Goal: Task Accomplishment & Management: Complete application form

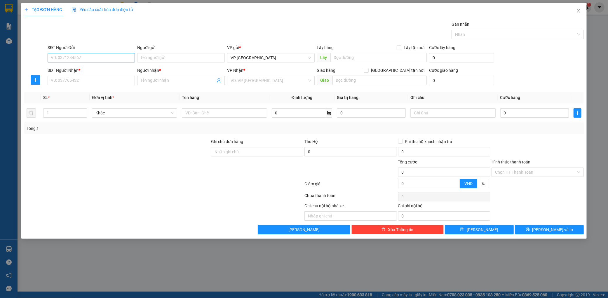
click at [92, 56] on input "SĐT Người Gửi" at bounding box center [91, 57] width 87 height 9
type input "0936665641"
click at [64, 77] on input "SĐT Người Nhận *" at bounding box center [91, 80] width 87 height 9
type input "0945592828"
click at [199, 76] on span at bounding box center [180, 80] width 87 height 9
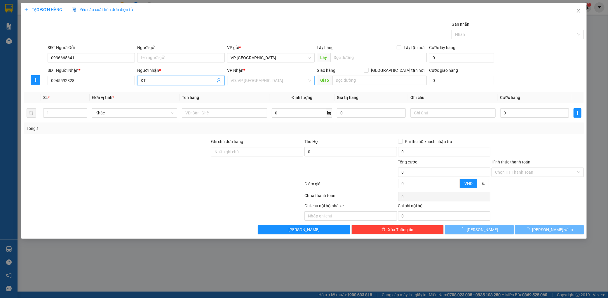
type input "KT"
click at [246, 84] on input "search" at bounding box center [268, 80] width 76 height 9
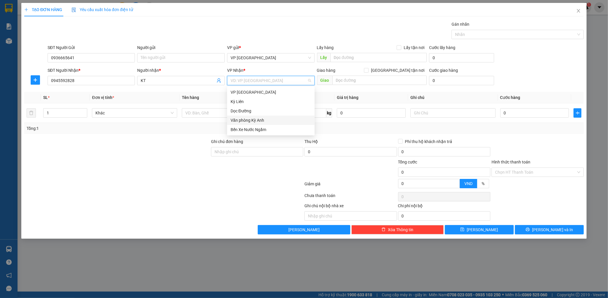
click at [242, 118] on div "Văn phòng Kỳ Anh" at bounding box center [270, 120] width 80 height 6
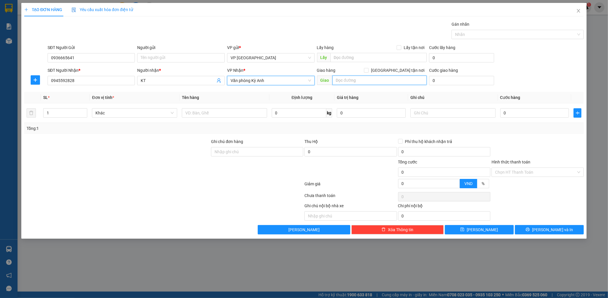
click at [372, 76] on input "text" at bounding box center [379, 80] width 94 height 9
type input "KA"
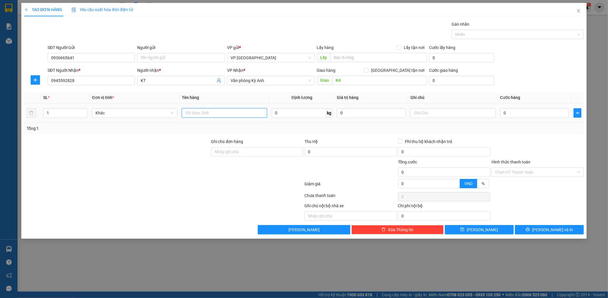
click at [234, 113] on input "text" at bounding box center [224, 112] width 85 height 9
type input "1"
type input "2 BÌ"
click at [534, 108] on input "0" at bounding box center [534, 112] width 69 height 9
type input "002"
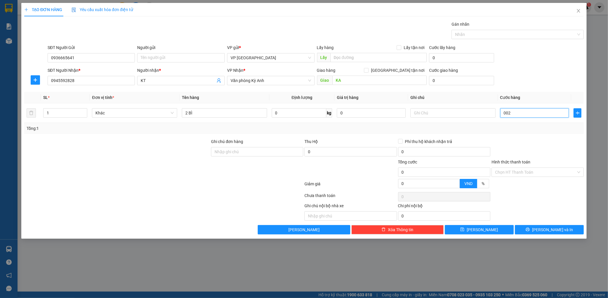
type input "2"
type input "0.025"
type input "25"
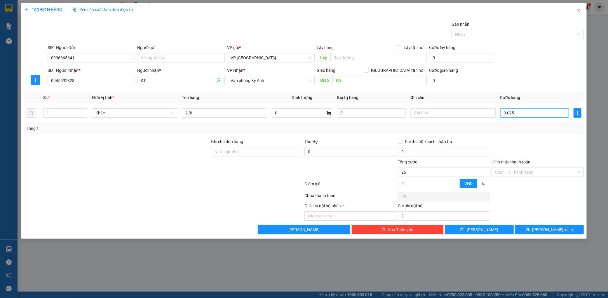
type input "00.250"
type input "250"
type input "0.002.500"
type input "2.500"
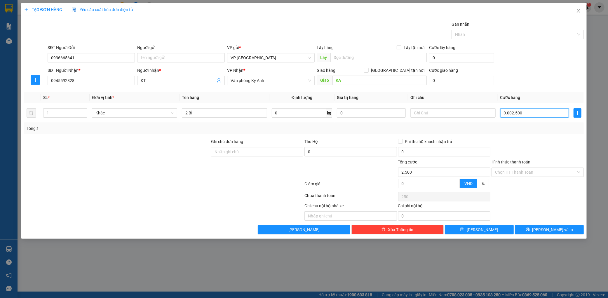
type input "2.500"
type input "000.025.000"
type input "25.000"
type input "00.000.250.000"
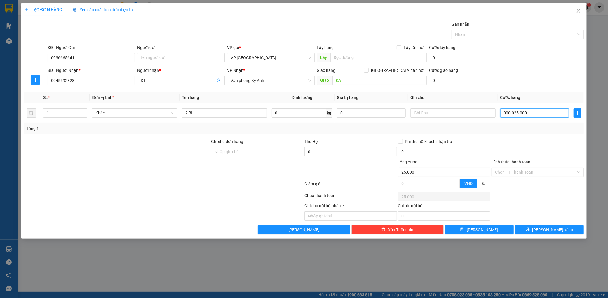
type input "250.000"
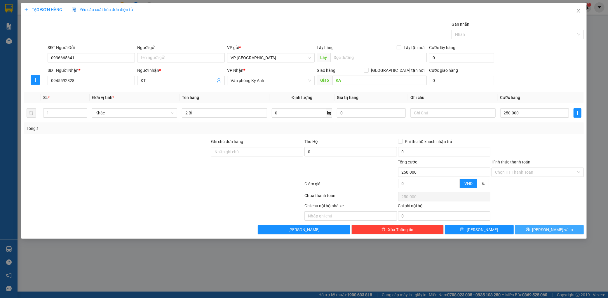
click at [549, 230] on span "[PERSON_NAME] và In" at bounding box center [552, 229] width 41 height 6
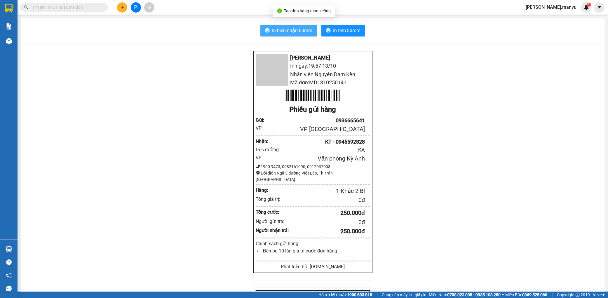
click at [302, 31] on span "In biên nhận 80mm" at bounding box center [292, 30] width 40 height 7
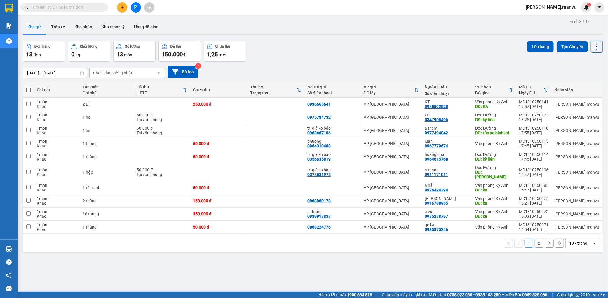
click at [117, 7] on button at bounding box center [122, 7] width 10 height 10
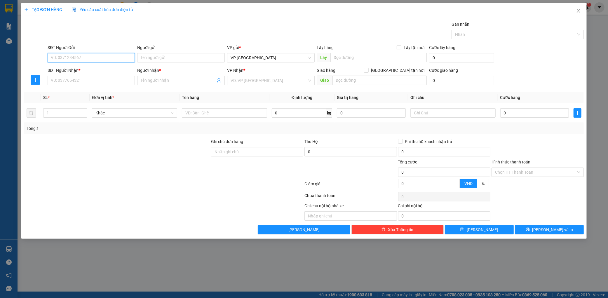
click at [71, 57] on input "SĐT Người Gửi" at bounding box center [91, 57] width 87 height 9
type input "0965899397"
click at [107, 69] on div "0965899397 - tri giá ko báo" at bounding box center [91, 69] width 80 height 6
type input "tri giá ko báo"
type input "0965899397"
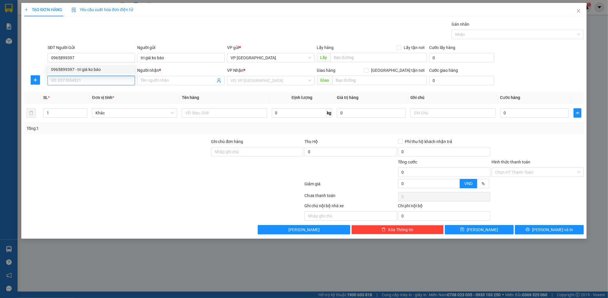
click at [101, 81] on input "SĐT Người Nhận *" at bounding box center [91, 80] width 87 height 9
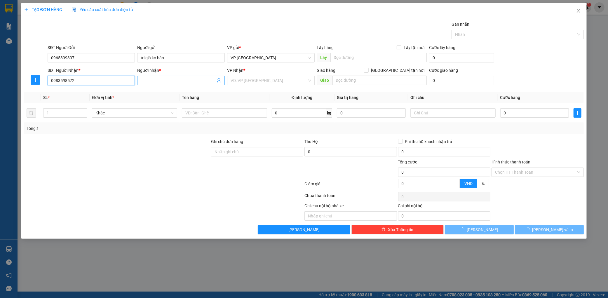
type input "0983598572"
click at [178, 79] on input "Người nhận *" at bounding box center [178, 80] width 75 height 6
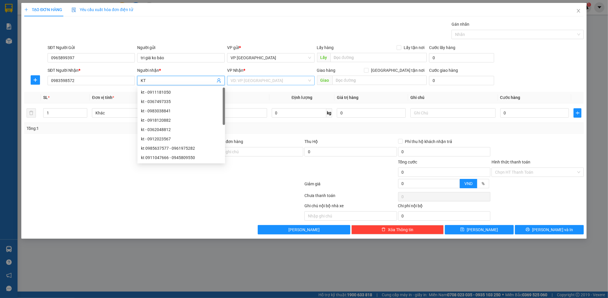
type input "KT"
click at [272, 84] on input "search" at bounding box center [268, 80] width 76 height 9
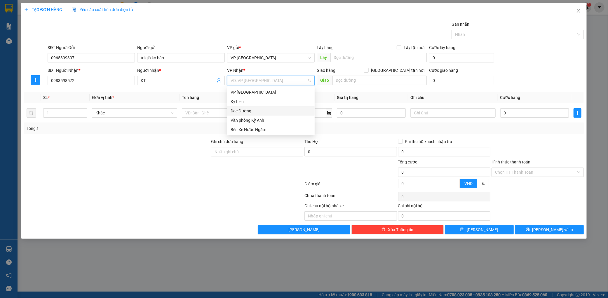
click at [244, 113] on div "Dọc Đường" at bounding box center [270, 111] width 80 height 6
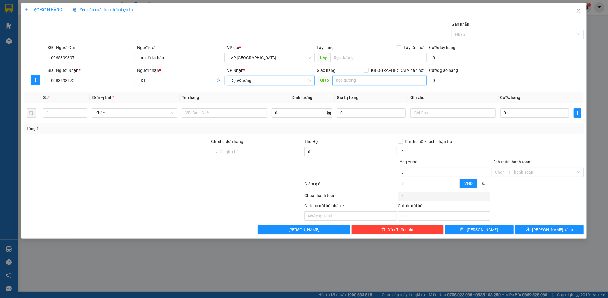
click at [358, 85] on input "text" at bounding box center [379, 80] width 94 height 9
type input "[GEOGRAPHIC_DATA]"
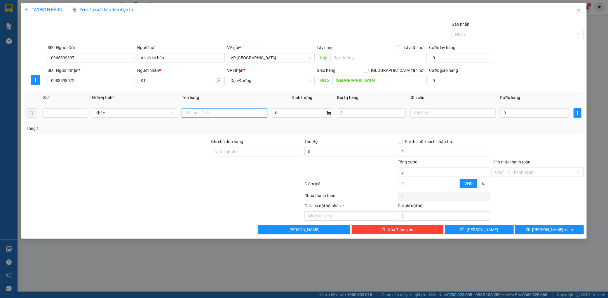
click at [220, 113] on input "text" at bounding box center [224, 112] width 85 height 9
type input "2 THÙNG +1 P BÌ"
click at [549, 115] on input "0" at bounding box center [534, 112] width 69 height 9
type input "001"
type input "1"
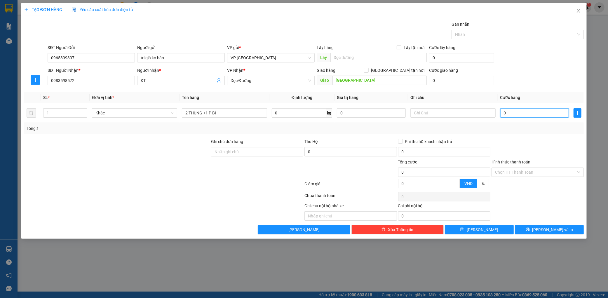
type input "1"
type input "0.015"
type input "15"
type input "000.150"
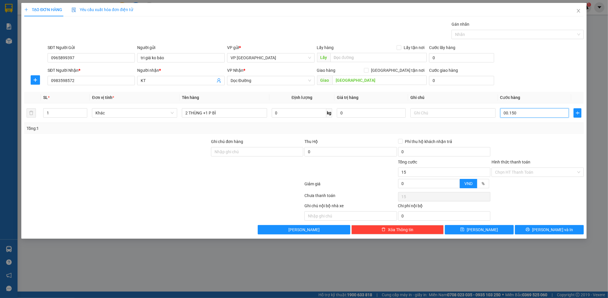
type input "150"
type input "0.001.500"
type input "1.500"
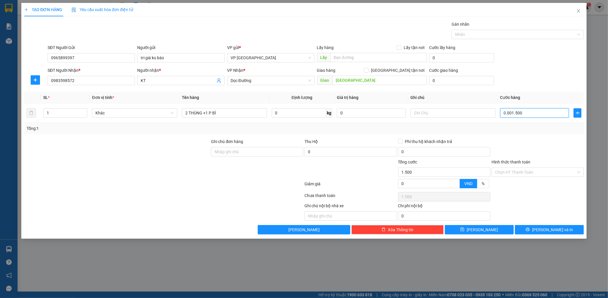
type input "000.115.000"
type input "115.000"
click at [521, 137] on div "Transit Pickup Surcharge Ids Transit Deliver Surcharge Ids Transit Deliver Surc…" at bounding box center [303, 127] width 559 height 213
type input "15.000"
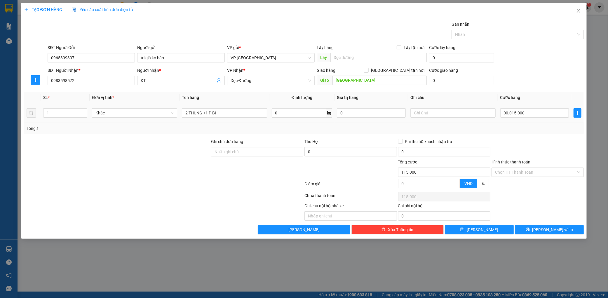
type input "15.000"
click at [534, 114] on input "15.000" at bounding box center [534, 112] width 69 height 9
click at [537, 113] on input "15.000" at bounding box center [534, 112] width 69 height 9
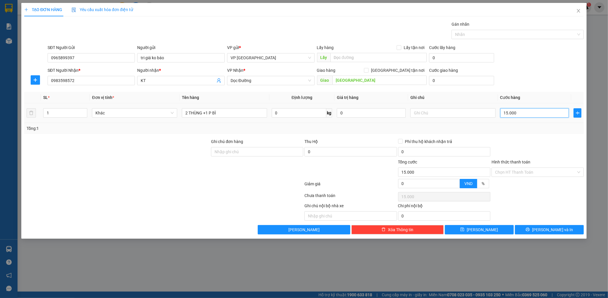
type input "150.000"
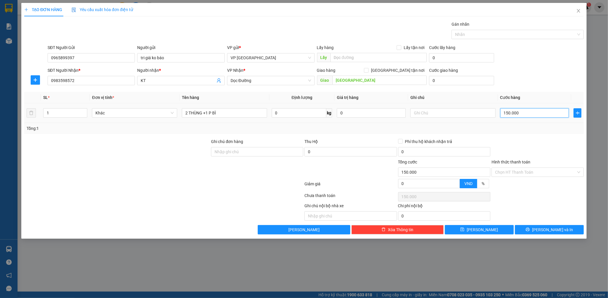
type input "150.000"
type input "15.000"
type input "1.500"
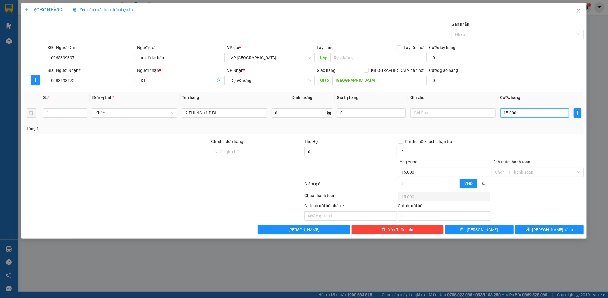
type input "1.500"
type input "150"
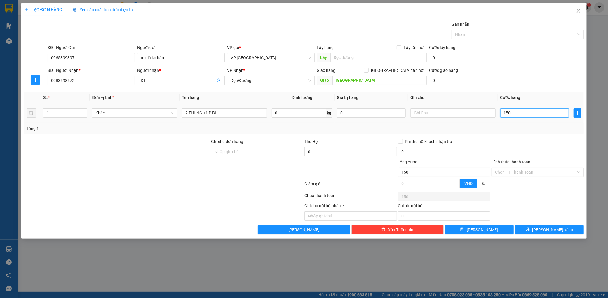
type input "15"
type input "1"
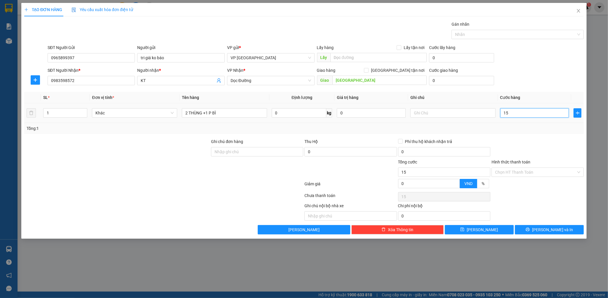
type input "1"
type input "010"
type input "10"
type input "0.100"
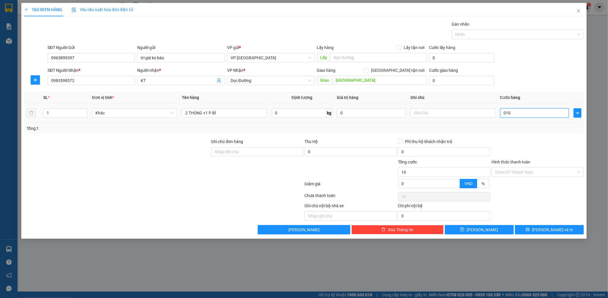
type input "100"
type input "01.000"
type input "1.000"
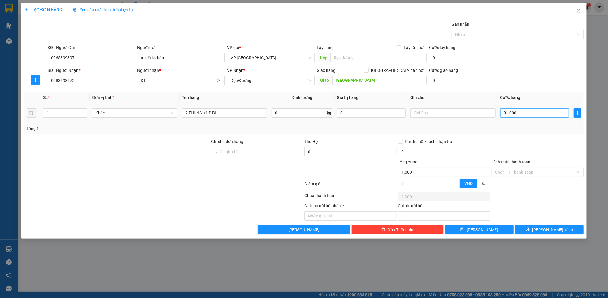
type input "0.110.000"
type input "110.000"
type input "011.100.000"
type input "11.100.000"
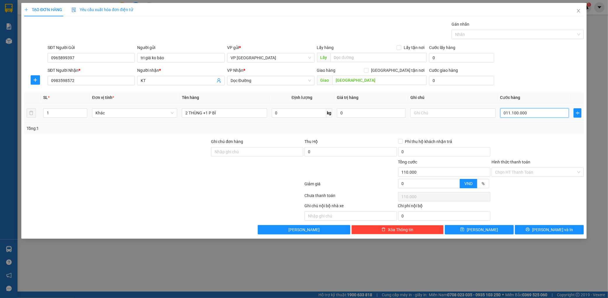
type input "11.100.000"
type input "100.000"
click at [509, 138] on div at bounding box center [537, 148] width 93 height 20
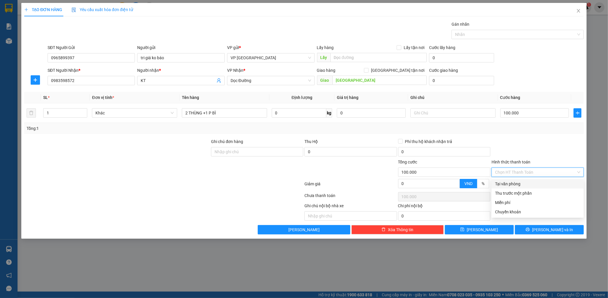
click at [523, 169] on input "Hình thức thanh toán" at bounding box center [535, 172] width 81 height 9
click at [534, 142] on div at bounding box center [537, 148] width 93 height 20
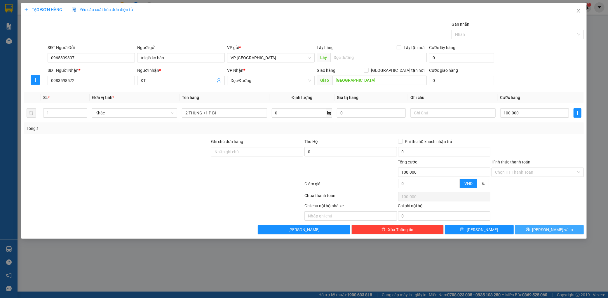
click at [550, 228] on span "[PERSON_NAME] và In" at bounding box center [552, 229] width 41 height 6
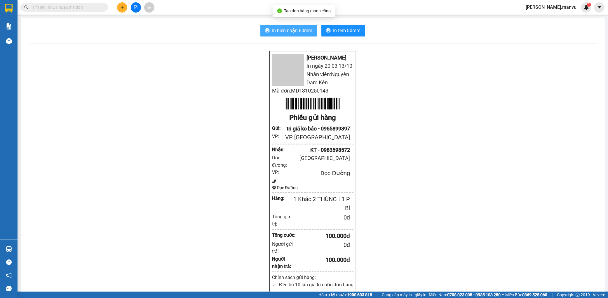
click at [289, 27] on span "In biên nhận 80mm" at bounding box center [292, 30] width 40 height 7
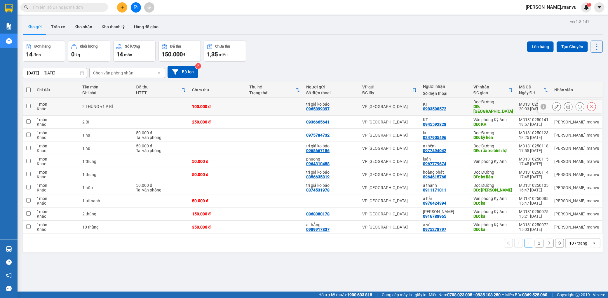
click at [552, 102] on button at bounding box center [556, 106] width 8 height 10
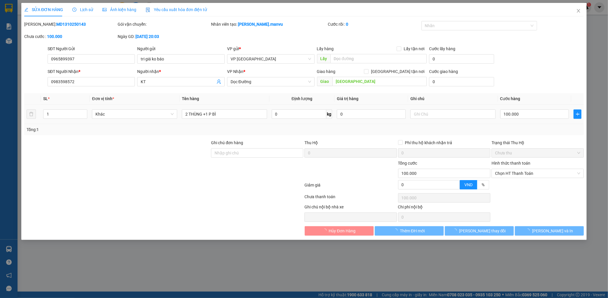
type input "0965899397"
type input "tri giá ko báo"
type input "0983598572"
type input "KT"
type input "[GEOGRAPHIC_DATA]"
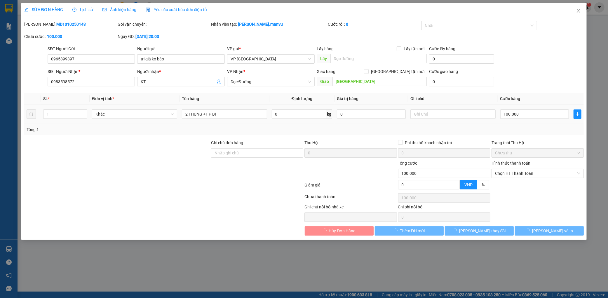
type input "0"
type input "100.000"
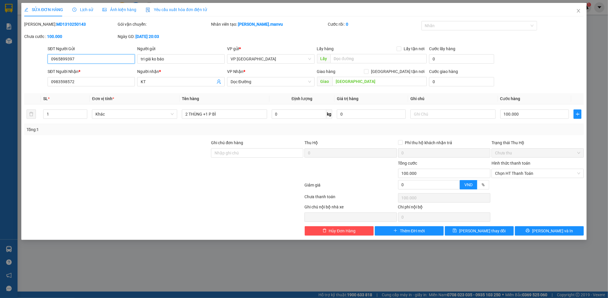
drag, startPoint x: 520, startPoint y: 173, endPoint x: 514, endPoint y: 179, distance: 8.5
click at [519, 174] on span "Chọn HT Thanh Toán" at bounding box center [537, 173] width 85 height 9
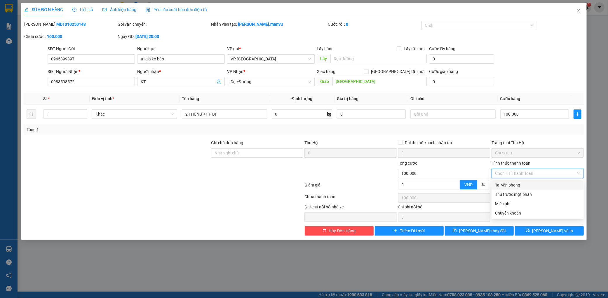
click at [503, 185] on div "Tại văn phòng" at bounding box center [537, 185] width 85 height 6
type input "0"
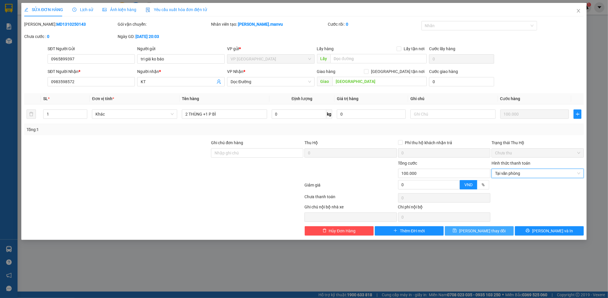
click at [479, 229] on span "[PERSON_NAME] thay đổi" at bounding box center [482, 230] width 47 height 6
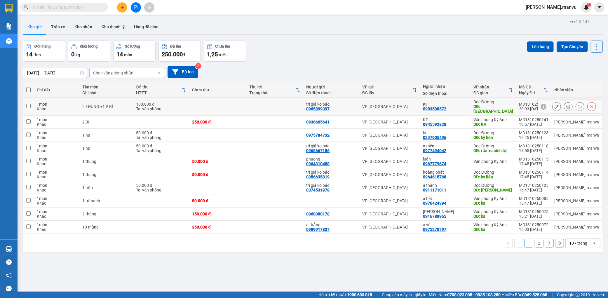
click at [552, 104] on button at bounding box center [556, 106] width 8 height 10
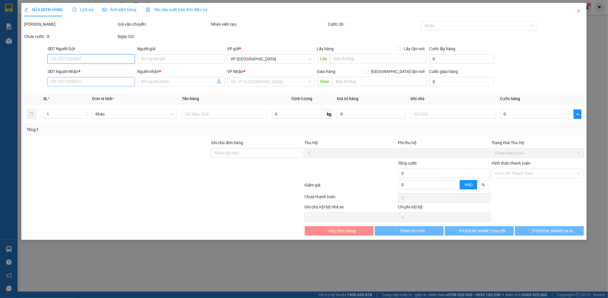
type input "0965899397"
type input "tri giá ko báo"
type input "0983598572"
type input "KT"
type input "[GEOGRAPHIC_DATA]"
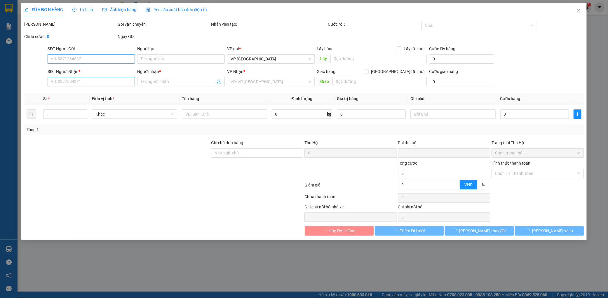
type input "0"
type input "100.000"
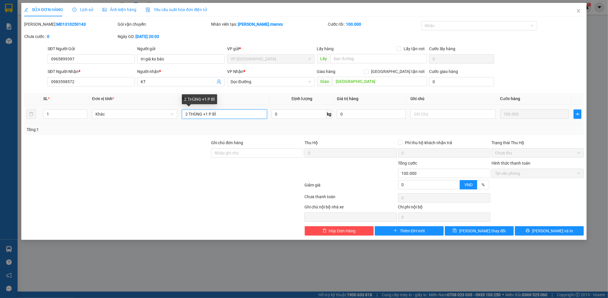
click at [202, 115] on input "2 THÙNG +1 P BÌ" at bounding box center [224, 113] width 85 height 9
click at [248, 115] on input "2 [PERSON_NAME] +1 P BÌ" at bounding box center [224, 113] width 85 height 9
type input "2 THÙNG SƠN KÈM 1 PBI"
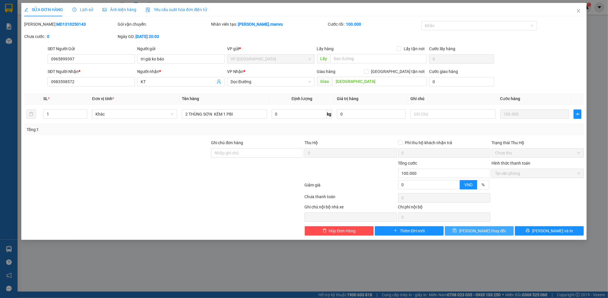
click at [470, 233] on button "[PERSON_NAME] thay đổi" at bounding box center [478, 230] width 69 height 9
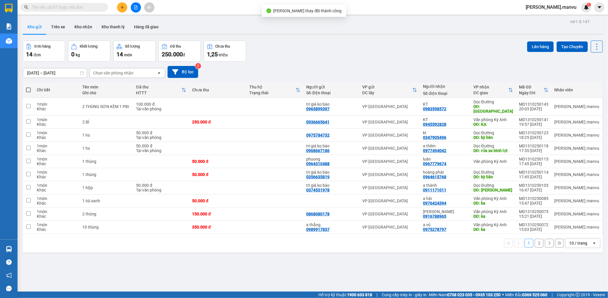
click at [27, 88] on span at bounding box center [28, 89] width 5 height 5
click at [28, 87] on input "checkbox" at bounding box center [28, 87] width 0 height 0
checkbox input "true"
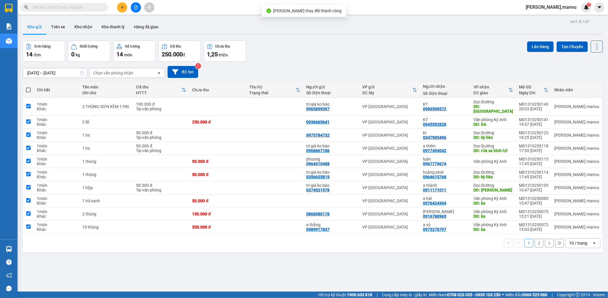
checkbox input "true"
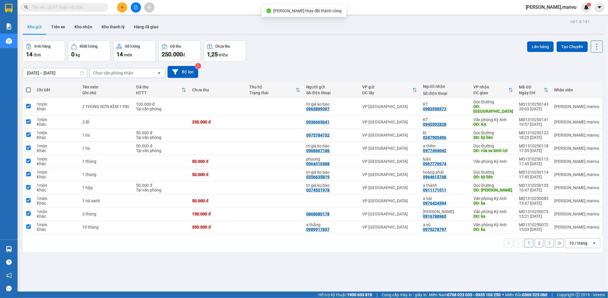
checkbox input "true"
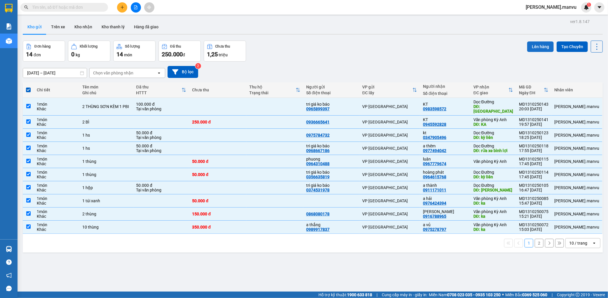
click at [534, 44] on button "Lên hàng" at bounding box center [540, 46] width 27 height 10
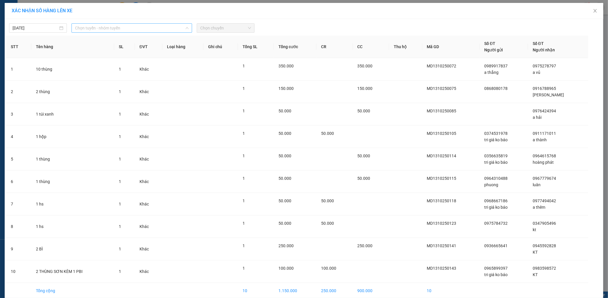
click at [110, 31] on span "Chọn tuyến - nhóm tuyến" at bounding box center [131, 28] width 113 height 9
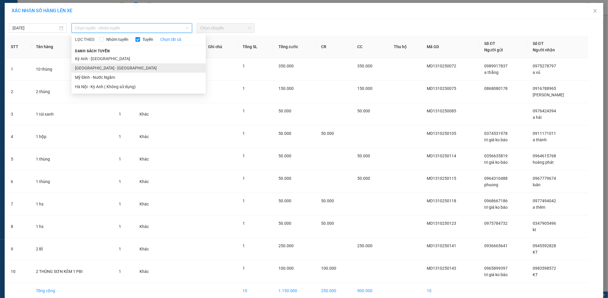
click at [91, 72] on li "[GEOGRAPHIC_DATA] - [GEOGRAPHIC_DATA]" at bounding box center [138, 67] width 134 height 9
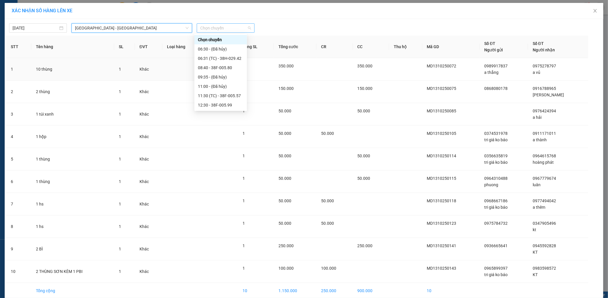
click at [237, 31] on span "Chọn chuyến" at bounding box center [225, 28] width 51 height 9
click at [230, 93] on div "21:55 - 38H-029.22" at bounding box center [220, 95] width 45 height 6
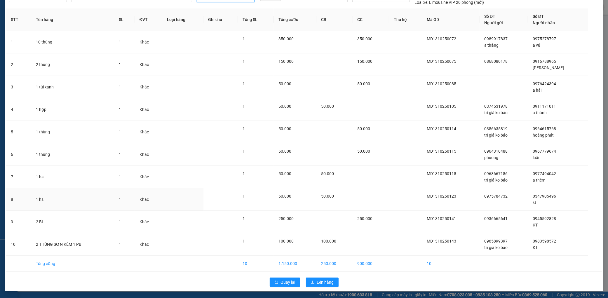
scroll to position [31, 0]
click at [334, 282] on button "Lên hàng" at bounding box center [322, 281] width 33 height 9
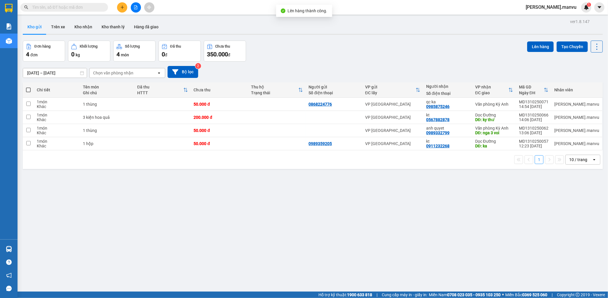
click at [29, 89] on span at bounding box center [28, 89] width 5 height 5
click at [28, 87] on input "checkbox" at bounding box center [28, 87] width 0 height 0
checkbox input "true"
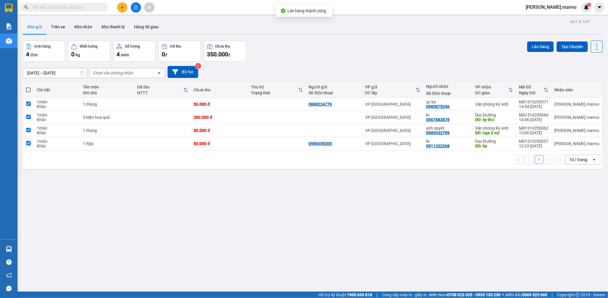
checkbox input "true"
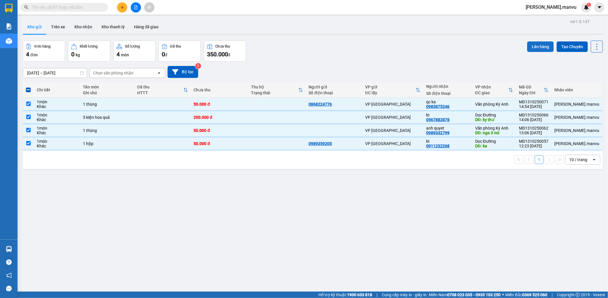
click at [544, 51] on button "Lên hàng" at bounding box center [540, 46] width 27 height 10
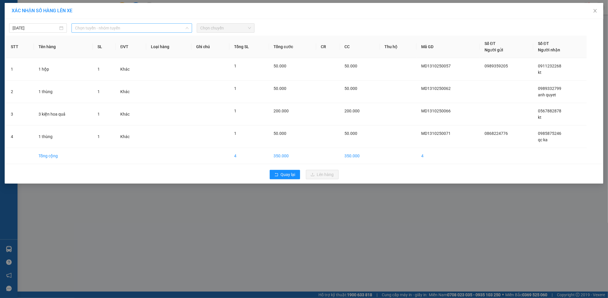
drag, startPoint x: 102, startPoint y: 28, endPoint x: 103, endPoint y: 40, distance: 12.3
click at [102, 27] on span "Chọn tuyến - nhóm tuyến" at bounding box center [131, 28] width 113 height 9
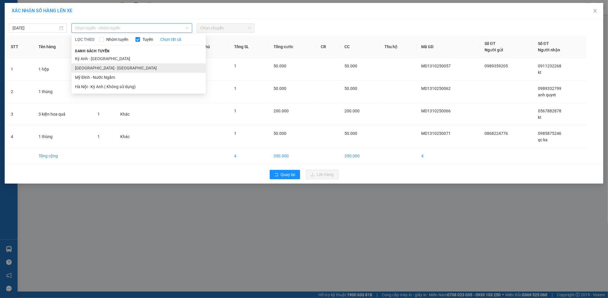
click at [98, 69] on li "[GEOGRAPHIC_DATA] - [GEOGRAPHIC_DATA]" at bounding box center [138, 67] width 134 height 9
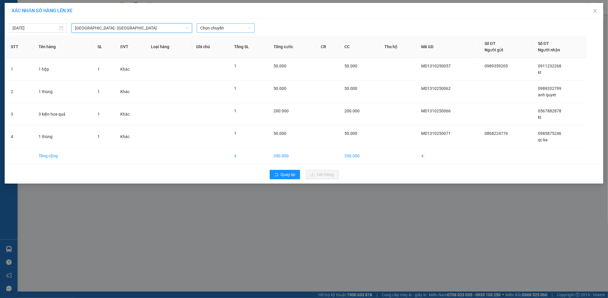
drag, startPoint x: 205, startPoint y: 34, endPoint x: 216, endPoint y: 30, distance: 11.8
click at [211, 32] on div "[DATE] [GEOGRAPHIC_DATA] - [GEOGRAPHIC_DATA] [GEOGRAPHIC_DATA] [GEOGRAPHIC_DATA…" at bounding box center [304, 101] width 598 height 164
click at [219, 29] on span "Chọn chuyến" at bounding box center [225, 28] width 51 height 9
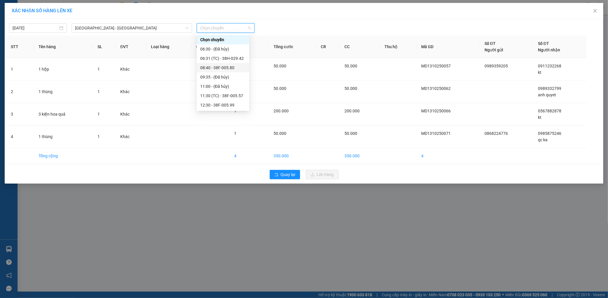
scroll to position [112, 0]
click at [236, 97] on div "21:55 - 38H-029.22" at bounding box center [222, 95] width 45 height 6
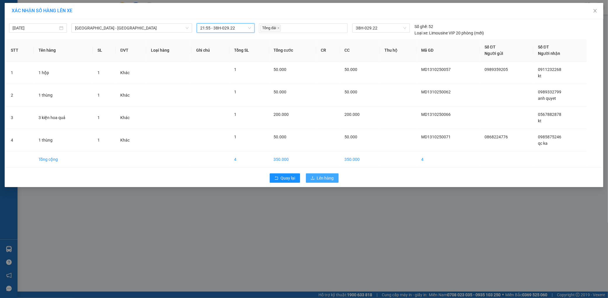
click at [321, 175] on span "Lên hàng" at bounding box center [325, 178] width 17 height 6
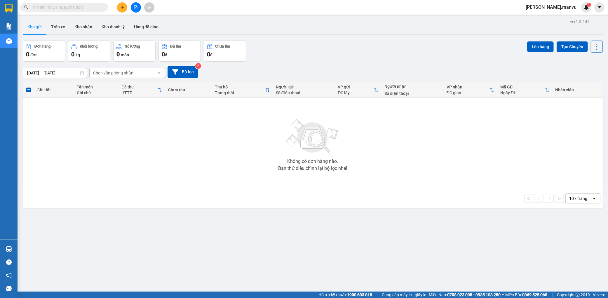
click at [86, 9] on input "text" at bounding box center [66, 7] width 69 height 6
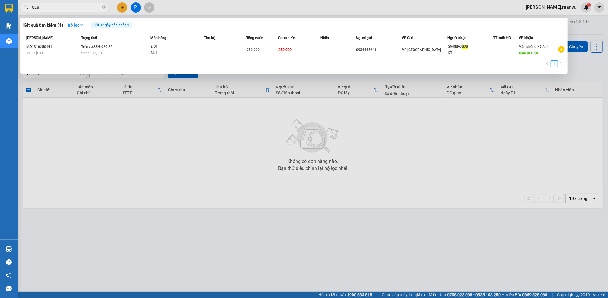
type input "828"
drag, startPoint x: 184, startPoint y: 157, endPoint x: 101, endPoint y: 80, distance: 113.3
click at [185, 155] on div at bounding box center [304, 149] width 608 height 298
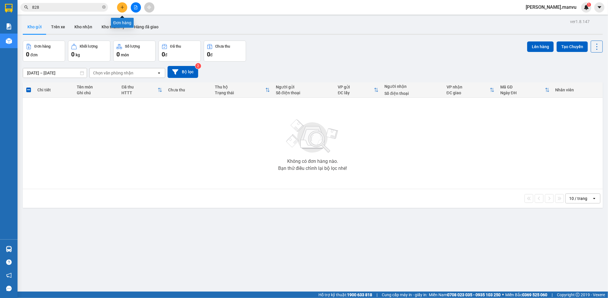
click at [132, 5] on button at bounding box center [136, 7] width 10 height 10
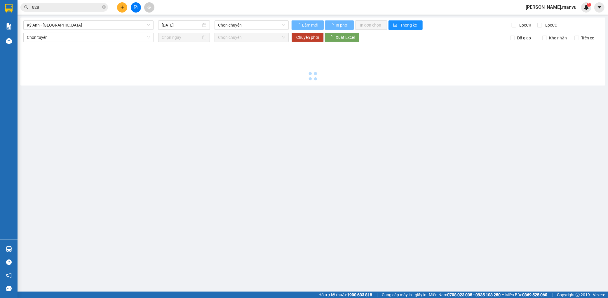
click at [136, 5] on icon "file-add" at bounding box center [136, 7] width 4 height 4
click at [100, 22] on span "Kỳ Anh - [GEOGRAPHIC_DATA]" at bounding box center [88, 25] width 123 height 9
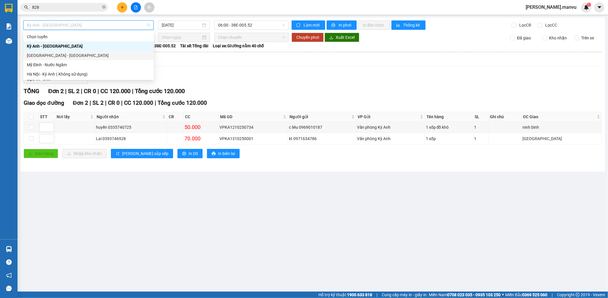
drag, startPoint x: 52, startPoint y: 57, endPoint x: 200, endPoint y: 32, distance: 149.7
click at [52, 57] on div "[GEOGRAPHIC_DATA] - [GEOGRAPHIC_DATA]" at bounding box center [88, 55] width 123 height 6
type input "[DATE]"
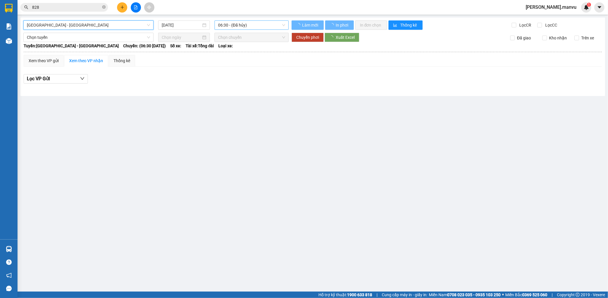
click at [249, 21] on span "06:30 - (Đã hủy)" at bounding box center [251, 25] width 67 height 9
click at [268, 19] on div "[GEOGRAPHIC_DATA] - [GEOGRAPHIC_DATA] [GEOGRAPHIC_DATA] - [GEOGRAPHIC_DATA] Anh…" at bounding box center [312, 56] width 584 height 78
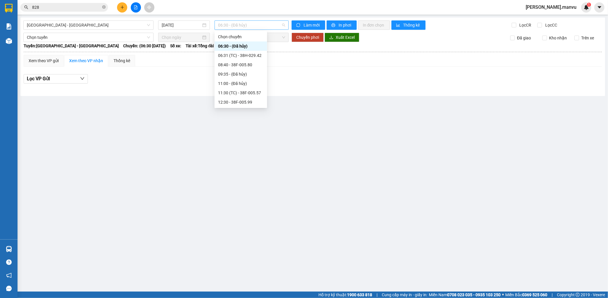
click at [262, 24] on span "06:30 - (Đã hủy)" at bounding box center [251, 25] width 67 height 9
drag, startPoint x: 247, startPoint y: 96, endPoint x: 254, endPoint y: 87, distance: 10.9
click at [247, 96] on div "21:55 - 38H-029.22" at bounding box center [240, 92] width 52 height 9
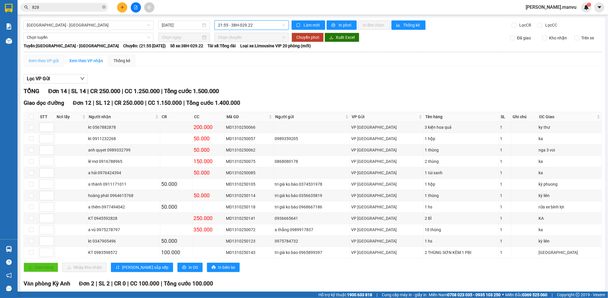
click at [48, 65] on div "Xem theo VP gửi" at bounding box center [44, 61] width 40 height 12
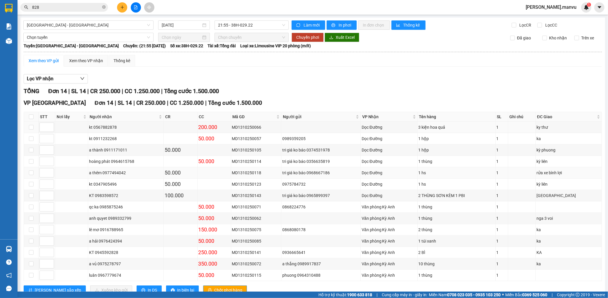
scroll to position [21, 0]
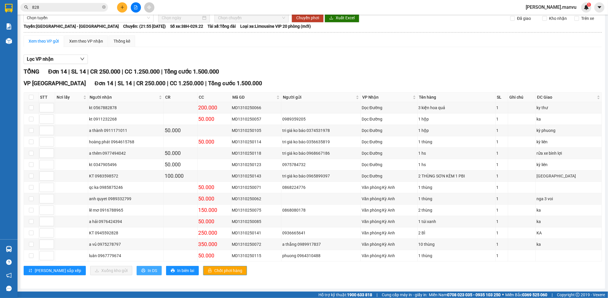
click at [148, 271] on span "In DS" at bounding box center [152, 270] width 9 height 6
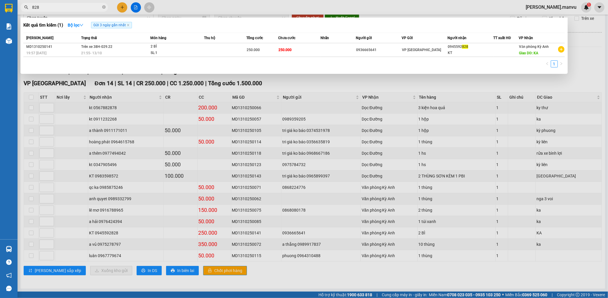
click at [89, 7] on input "828" at bounding box center [66, 7] width 69 height 6
type input "8"
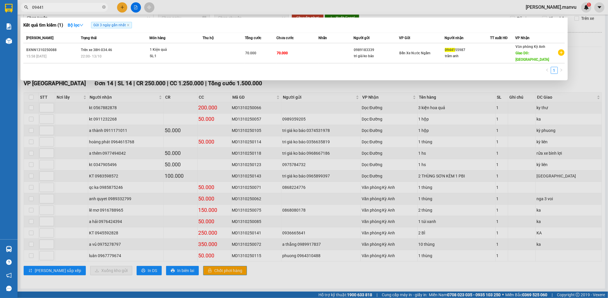
type input "09441"
click at [251, 76] on div at bounding box center [304, 149] width 608 height 298
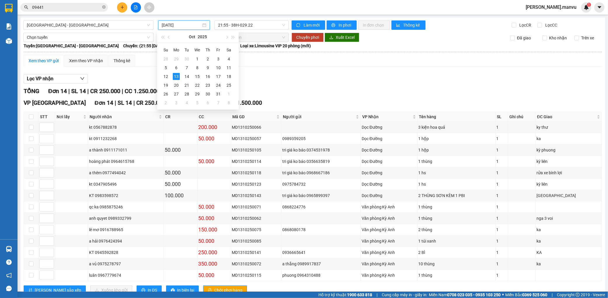
click at [184, 22] on input "[DATE]" at bounding box center [181, 25] width 39 height 6
type input "[DATE]"
click at [292, 62] on div "Xem theo VP gửi Xem theo VP nhận Thống kê" at bounding box center [313, 61] width 578 height 12
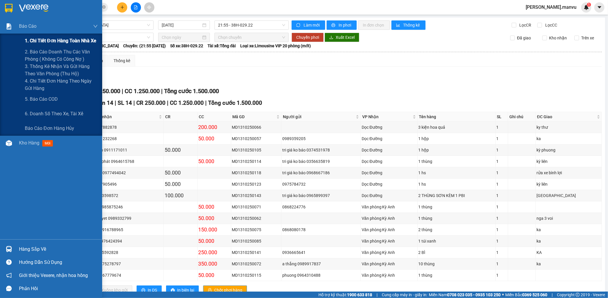
click at [46, 43] on span "1. Chi tiết đơn hàng toàn nhà xe" at bounding box center [60, 40] width 71 height 7
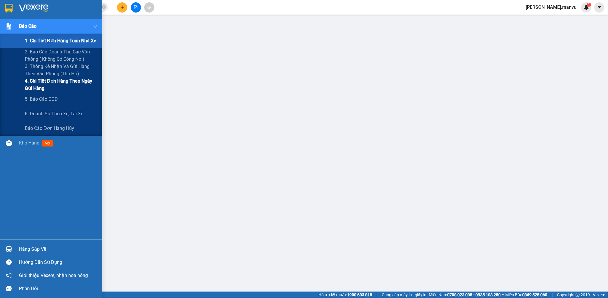
click at [34, 85] on span "4. Chi tiết đơn hàng theo ngày gửi hàng" at bounding box center [61, 84] width 73 height 15
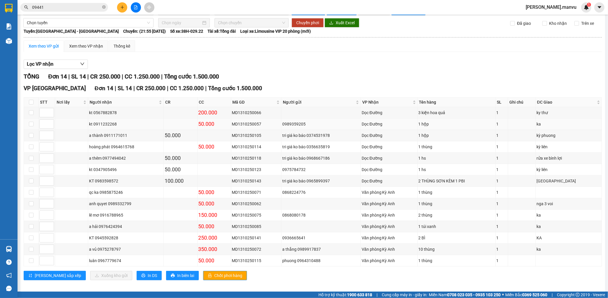
scroll to position [21, 0]
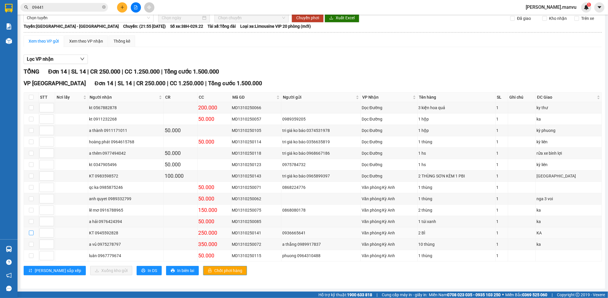
click at [29, 234] on input "checkbox" at bounding box center [31, 232] width 5 height 5
checkbox input "true"
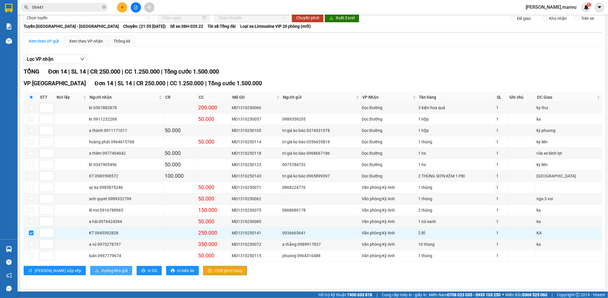
click at [101, 272] on span "Xuống kho gửi" at bounding box center [114, 270] width 26 height 6
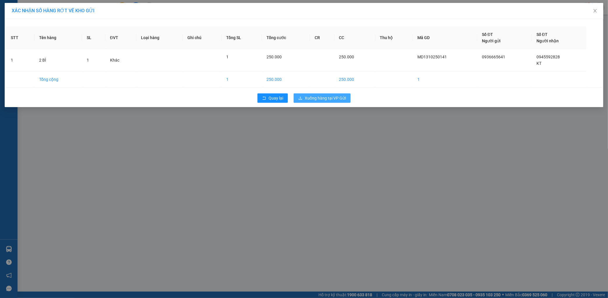
click at [321, 98] on span "Xuống hàng tại VP Gửi" at bounding box center [324, 98] width 41 height 6
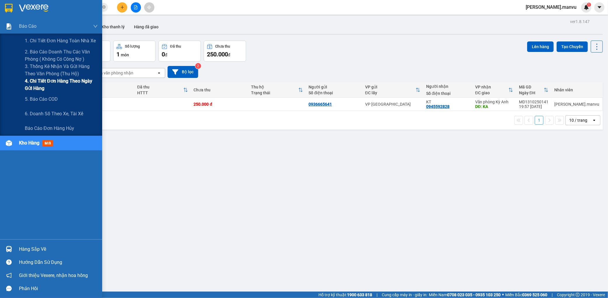
click at [37, 90] on span "4. Chi tiết đơn hàng theo ngày gửi hàng" at bounding box center [61, 84] width 73 height 15
